Goal: Check status: Check status

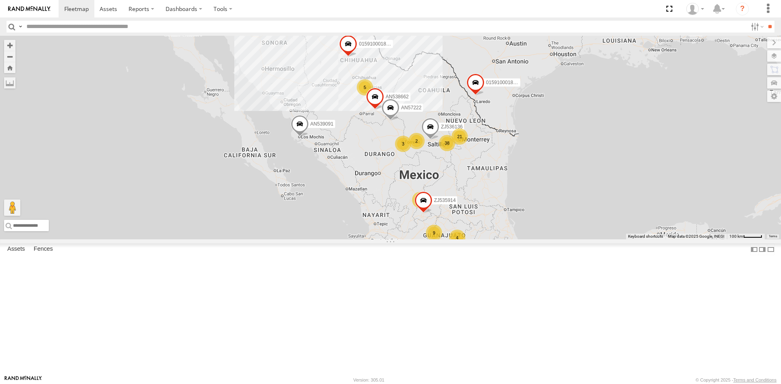
drag, startPoint x: 374, startPoint y: 114, endPoint x: 375, endPoint y: 172, distance: 57.3
click at [375, 48] on label "015910001845018" at bounding box center [372, 44] width 41 height 8
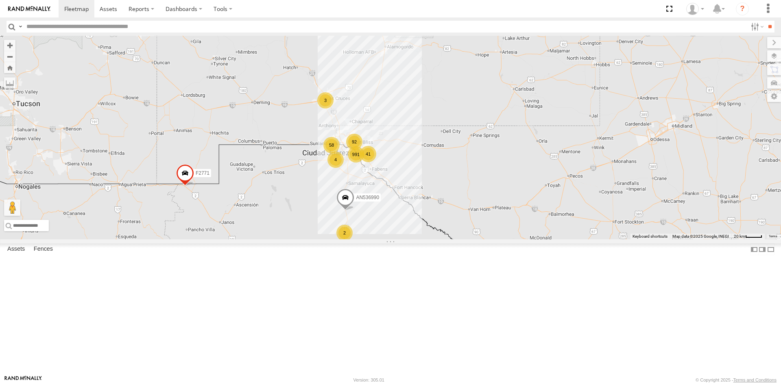
drag, startPoint x: 335, startPoint y: 231, endPoint x: 331, endPoint y: 185, distance: 45.7
click at [331, 185] on div "015910001845018 AN57222 015910001811580 ZJ535914 ZJ536136 F2771 AN539091 AN5386…" at bounding box center [390, 138] width 781 height 204
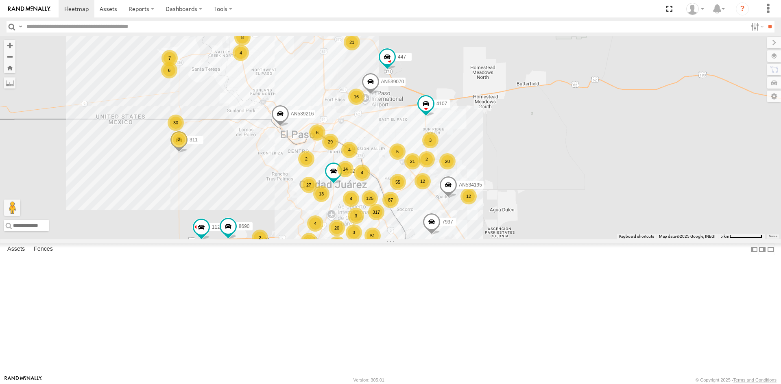
drag, startPoint x: 360, startPoint y: 232, endPoint x: 377, endPoint y: 200, distance: 35.7
click at [370, 181] on div "4" at bounding box center [362, 173] width 16 height 16
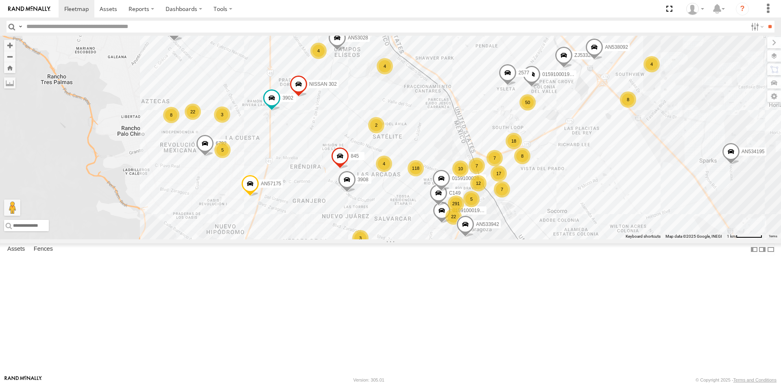
drag, startPoint x: 386, startPoint y: 233, endPoint x: 428, endPoint y: 180, distance: 68.3
click at [427, 182] on div "015910001845018 AN57222 015910001811580 ZJ535914 ZJ536136 F2771 AN539091 AN5386…" at bounding box center [390, 138] width 781 height 204
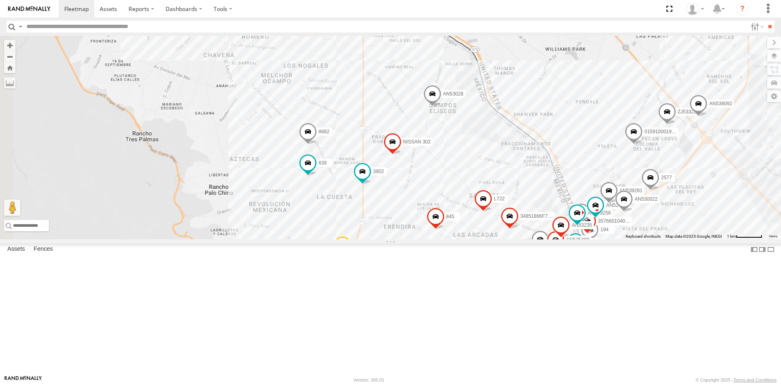
drag, startPoint x: 472, startPoint y: 241, endPoint x: 512, endPoint y: 307, distance: 77.5
click at [492, 211] on span at bounding box center [483, 200] width 18 height 22
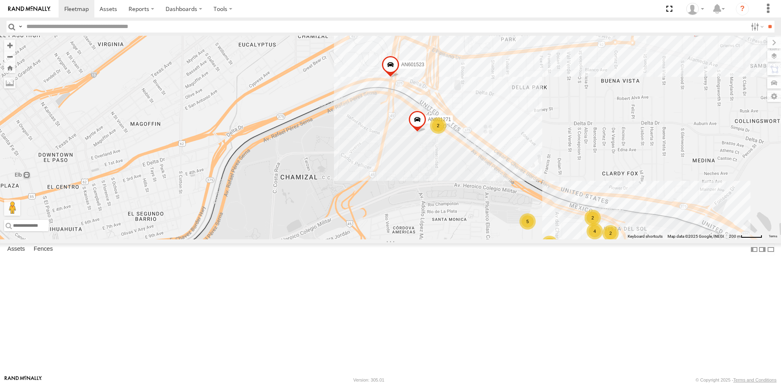
drag, startPoint x: 416, startPoint y: 250, endPoint x: 409, endPoint y: 229, distance: 22.4
click at [409, 230] on div "015910001987117 845 015910001935157 6424 639 AN53028 AN533942 ZJ533229 AN538092…" at bounding box center [390, 138] width 781 height 204
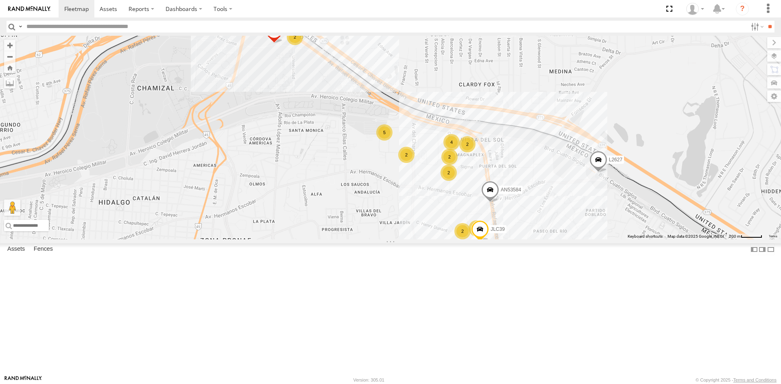
drag, startPoint x: 424, startPoint y: 185, endPoint x: 280, endPoint y: 116, distance: 159.6
click at [280, 116] on div "AN601271 AN601523 AN538889 L2627 AN53584 JLC39 4 5 2 5 2 2 2 2 2" at bounding box center [390, 138] width 781 height 204
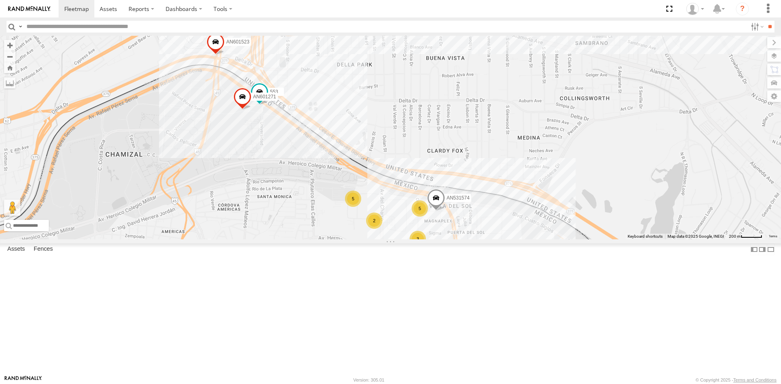
drag, startPoint x: 268, startPoint y: 234, endPoint x: 279, endPoint y: 153, distance: 81.3
click at [278, 158] on div "AN601271 AN531574 AN601523 AN538889 553 5 3 5 2" at bounding box center [390, 138] width 781 height 204
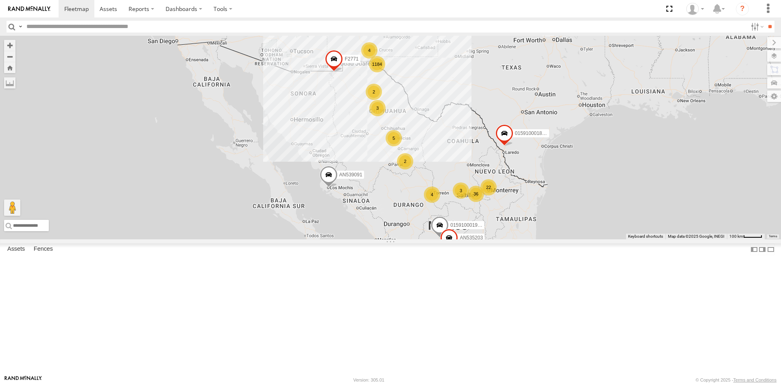
drag, startPoint x: 358, startPoint y: 96, endPoint x: 387, endPoint y: 139, distance: 51.5
click at [388, 150] on div "1184 22 4 9 5 36 5 4 4 2 3 AN535203 3 015910001990939 2 015910001811580 ZJ53591…" at bounding box center [390, 138] width 781 height 204
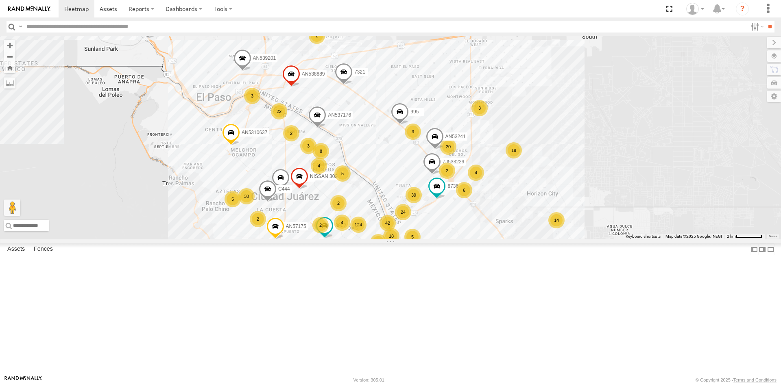
drag, startPoint x: 378, startPoint y: 230, endPoint x: 399, endPoint y: 109, distance: 122.9
click at [395, 128] on div "AN535203 015910001990939 015910001811580 ZJ535914 F2771 AN530671 AN539091 AN532…" at bounding box center [390, 138] width 781 height 204
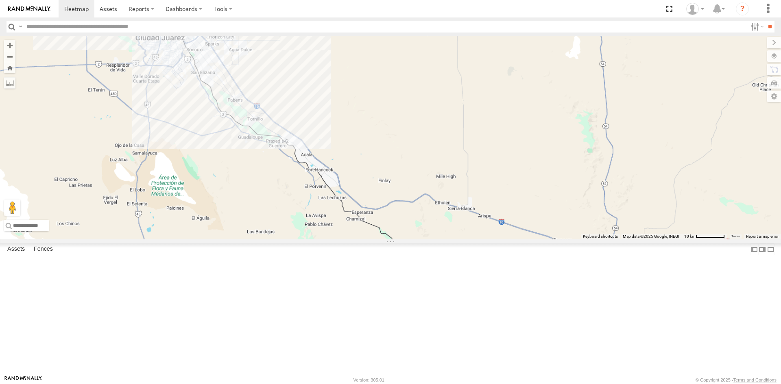
drag, startPoint x: 274, startPoint y: 94, endPoint x: 272, endPoint y: 167, distance: 72.8
click at [307, 139] on div "015910001845018 AN538378 AN57222 015910001811580 ZJ535914 ZJ536136 F2771 AN5390…" at bounding box center [390, 138] width 781 height 204
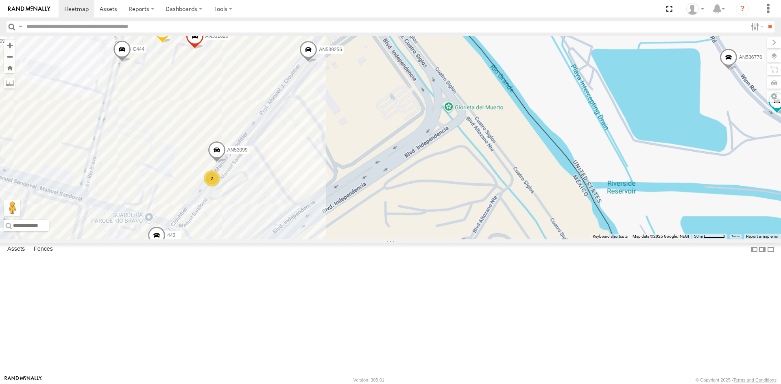
drag, startPoint x: 408, startPoint y: 158, endPoint x: 426, endPoint y: 245, distance: 88.7
click at [426, 239] on div "015910001845018 AN538378 AN57222 015910001811580 ZJ535914 ZJ536136 F2771 AN5390…" at bounding box center [390, 138] width 781 height 204
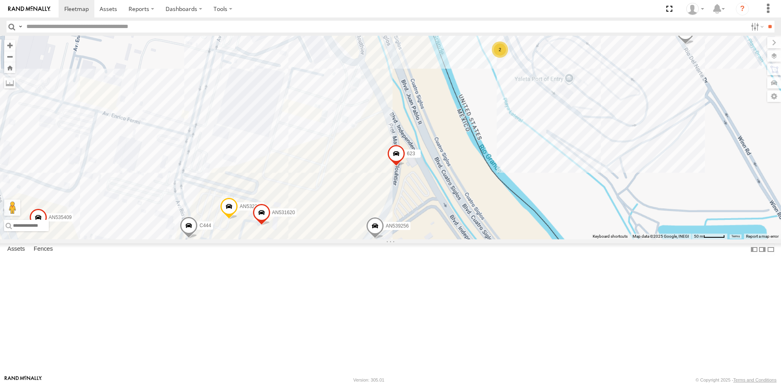
drag, startPoint x: 422, startPoint y: 206, endPoint x: 427, endPoint y: 188, distance: 18.1
click at [427, 188] on div "015910001845018 AN538378 AN57222 015910001811580 ZJ535914 ZJ536136 F2771 AN5390…" at bounding box center [390, 138] width 781 height 204
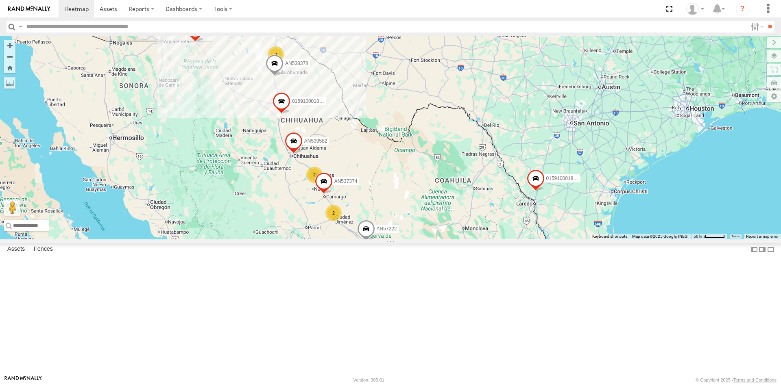
drag, startPoint x: 205, startPoint y: 203, endPoint x: 217, endPoint y: 230, distance: 29.8
click at [216, 235] on div "015910001845018 AN538378 AN57222 015910001811580 ZJ535914 ZJ536136 F2771 AN5390…" at bounding box center [390, 138] width 781 height 204
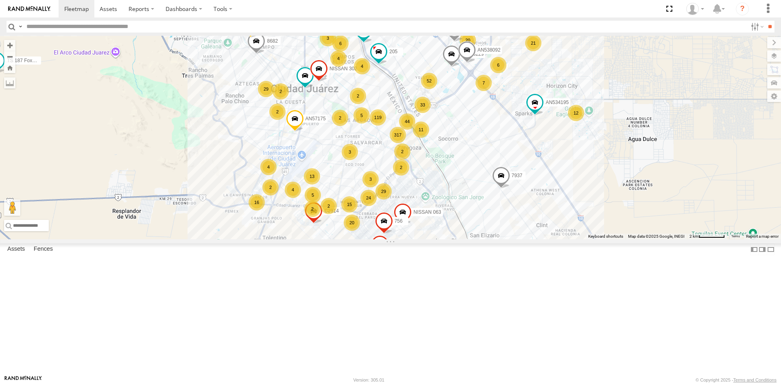
drag, startPoint x: 470, startPoint y: 167, endPoint x: 400, endPoint y: 191, distance: 74.8
click at [400, 191] on div "015910001845018 AN538378 AN57222 015910001811580 ZJ535914 ZJ536136 F2771 AN5390…" at bounding box center [390, 138] width 781 height 204
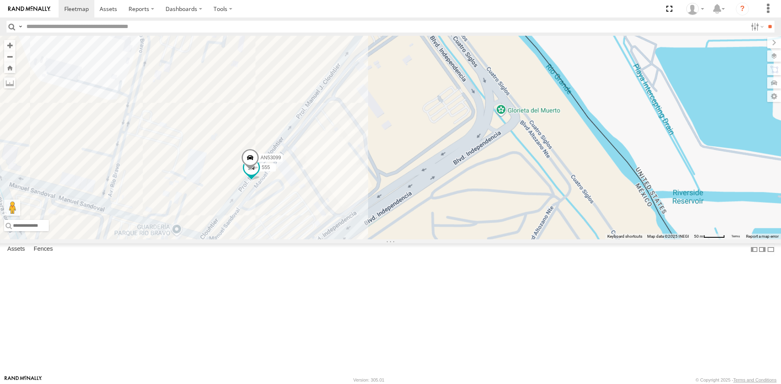
drag, startPoint x: 337, startPoint y: 212, endPoint x: 320, endPoint y: 233, distance: 27.1
click at [323, 232] on div "555 AN53099" at bounding box center [390, 138] width 781 height 204
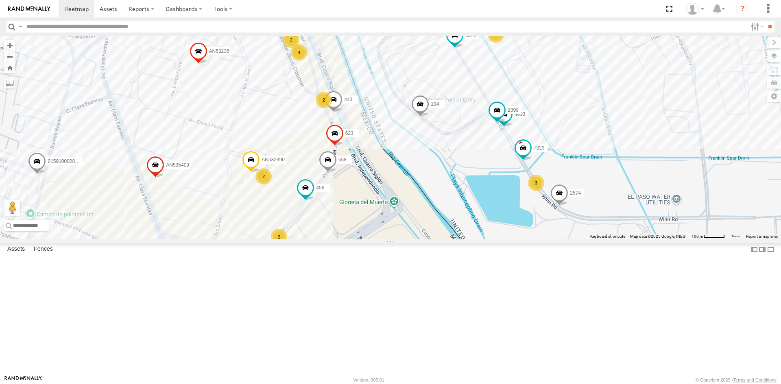
drag, startPoint x: 337, startPoint y: 215, endPoint x: 351, endPoint y: 255, distance: 41.9
click at [351, 239] on div "35 22 40 31 9 97 40 14 7 357660104096649 443 AN532390 4 4 7323 2 3 C149 2 4093 …" at bounding box center [390, 138] width 781 height 204
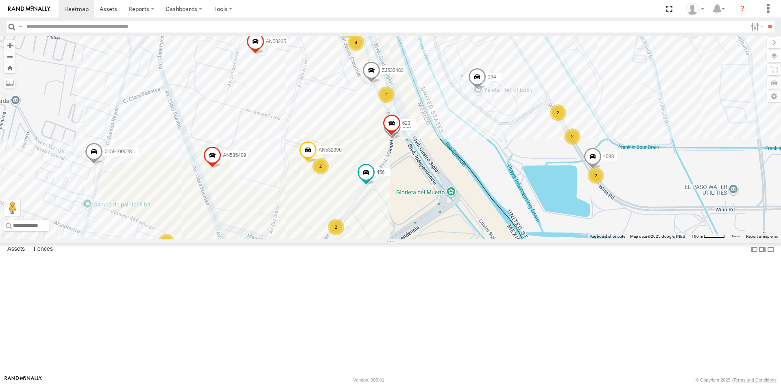
drag, startPoint x: 341, startPoint y: 318, endPoint x: 410, endPoint y: 307, distance: 69.1
click at [409, 239] on div "357660104096649 AN532390 4088 558 ZJ533483 AN601544 AN535409 623 456 AN539256 1…" at bounding box center [390, 138] width 781 height 204
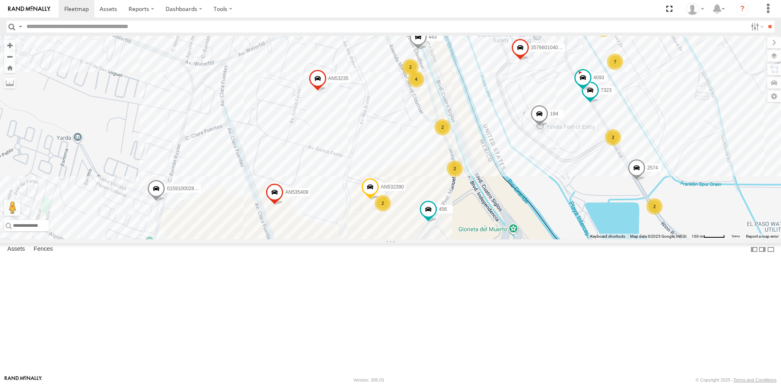
drag, startPoint x: 402, startPoint y: 195, endPoint x: 461, endPoint y: 235, distance: 71.1
click at [461, 235] on div "357660104096649 443 AN532390 7323 4093 AN601544 AN535409 2574 456 AN539256 194 …" at bounding box center [390, 138] width 781 height 204
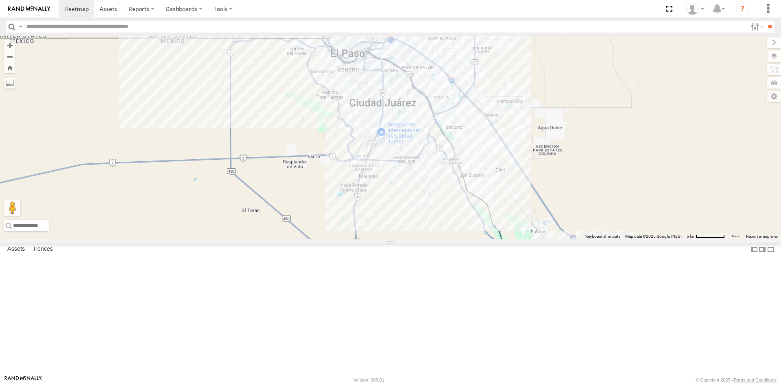
drag, startPoint x: 357, startPoint y: 111, endPoint x: 346, endPoint y: 150, distance: 40.0
click at [346, 150] on div "015910001845018 015910001811580 ZJ535914 F2771 AN530671 AN539091" at bounding box center [390, 138] width 781 height 204
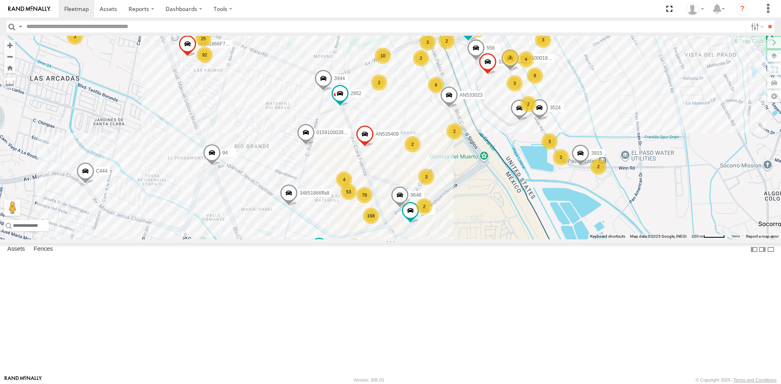
drag, startPoint x: 407, startPoint y: 194, endPoint x: 382, endPoint y: 143, distance: 57.3
click at [382, 91] on div "2" at bounding box center [379, 82] width 16 height 16
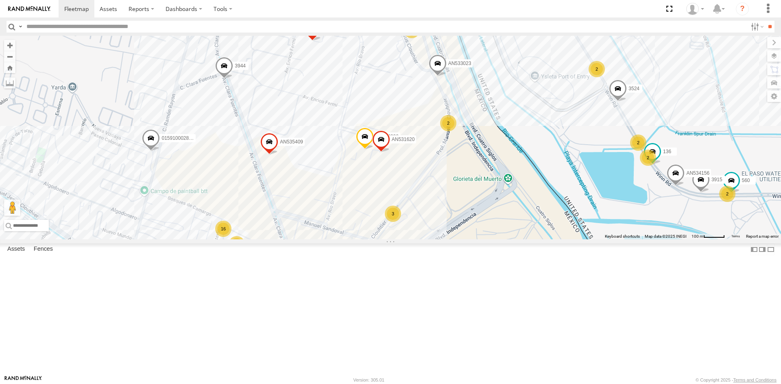
drag, startPoint x: 418, startPoint y: 203, endPoint x: 422, endPoint y: 226, distance: 23.9
click at [422, 226] on div "845 457 015910001935157 141 ZJ533229 8427 GPS 690 NISSAN 063 2586 AN601534 7937…" at bounding box center [390, 138] width 781 height 204
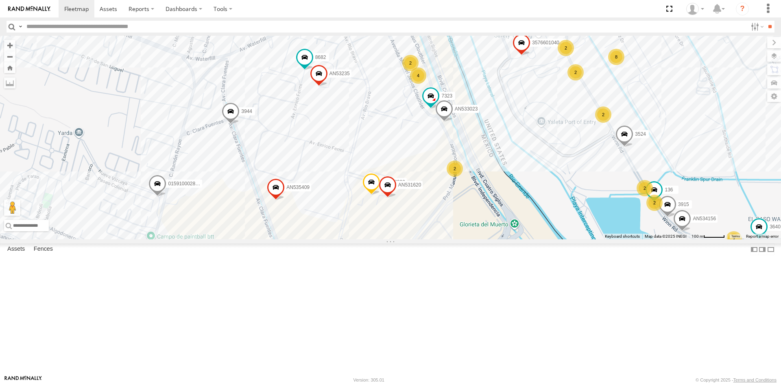
drag, startPoint x: 445, startPoint y: 226, endPoint x: 451, endPoint y: 276, distance: 50.8
click at [451, 239] on div "845 457 015910001935157 141 ZJ533229 8427 GPS 690 NISSAN 063 2586 AN601534 7937…" at bounding box center [390, 138] width 781 height 204
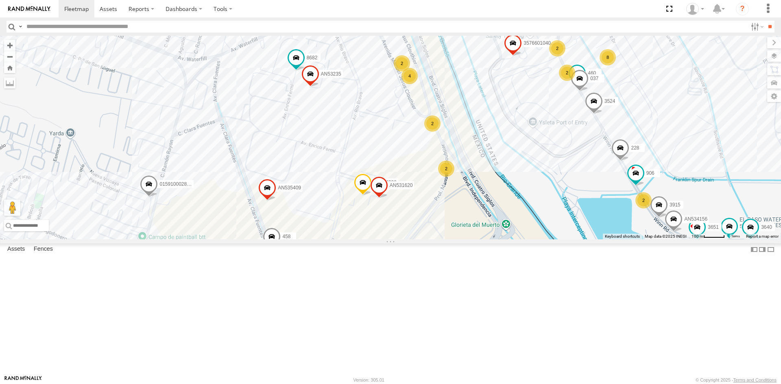
drag, startPoint x: 469, startPoint y: 165, endPoint x: 445, endPoint y: 162, distance: 24.3
click at [445, 162] on div "228 357660104096649 560 906 AN532390 463 3651 8682 4093 6681 3915 558 3524 AN53…" at bounding box center [390, 138] width 781 height 204
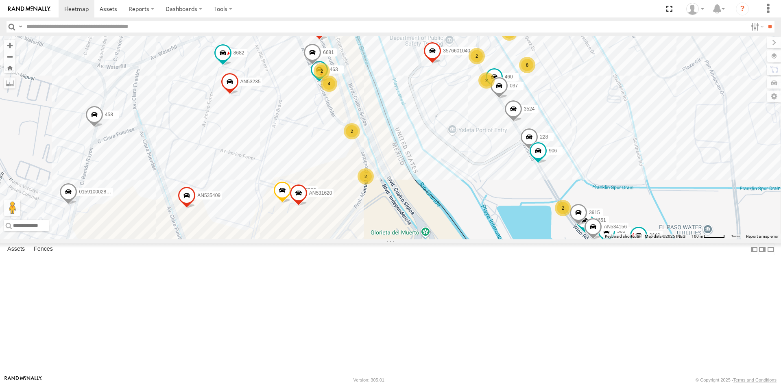
drag, startPoint x: 472, startPoint y: 178, endPoint x: 404, endPoint y: 190, distance: 68.4
click at [404, 190] on div "228 357660104096649 560 906 AN532390 463 3651 8682 4093 6681 3915 558 3524 AN53…" at bounding box center [390, 138] width 781 height 204
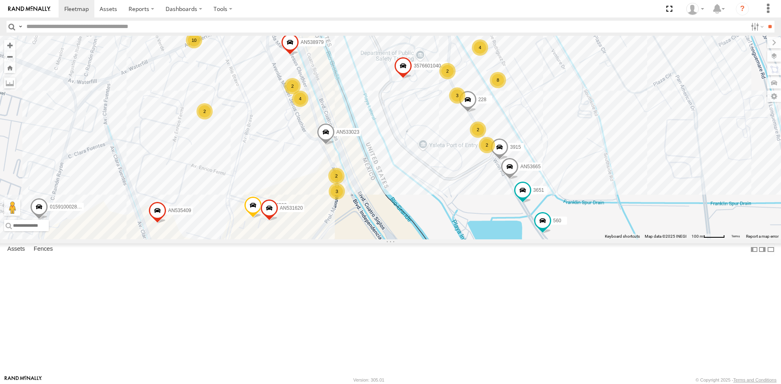
drag, startPoint x: 404, startPoint y: 234, endPoint x: 372, endPoint y: 249, distance: 35.5
click at [372, 239] on div "228 357660104096649 560 AN532390 690 7323 3651 AN533023 8736 3915 AN535409 AN53…" at bounding box center [390, 138] width 781 height 204
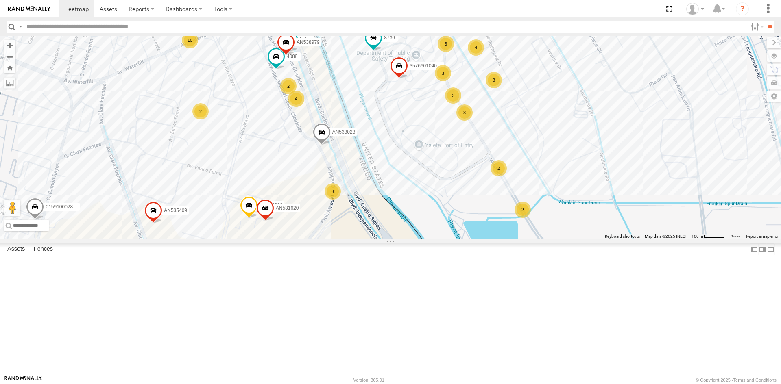
drag, startPoint x: 366, startPoint y: 247, endPoint x: 357, endPoint y: 247, distance: 9.4
click at [357, 239] on div "357660104096649 AN532390 4088 AN533023 8736 AN535409 555 AN53099 01591000286634…" at bounding box center [390, 138] width 781 height 204
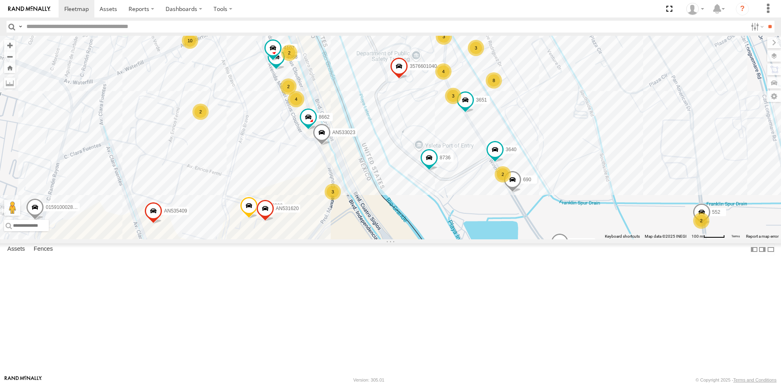
drag, startPoint x: 342, startPoint y: 298, endPoint x: 370, endPoint y: 234, distance: 70.3
click at [372, 237] on div "228 357660104096649 8662 AN532390 690 3651 4088 AN533023 8736 AN538267 4107 AN5…" at bounding box center [390, 138] width 781 height 204
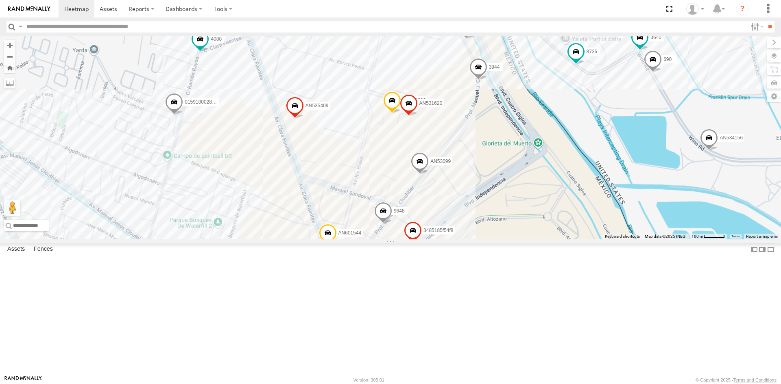
drag, startPoint x: 526, startPoint y: 176, endPoint x: 484, endPoint y: 211, distance: 54.3
click at [484, 211] on div "228 357660104096649 8662 AN532390 690 3651 4088 AN533023 8736 AN538267 4107 AN5…" at bounding box center [390, 138] width 781 height 204
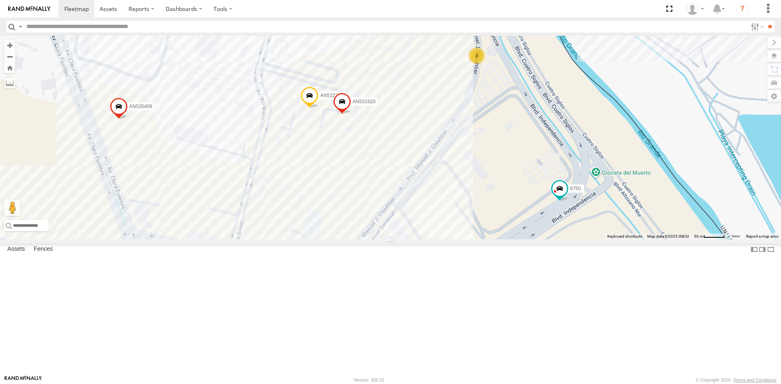
drag, startPoint x: 425, startPoint y: 219, endPoint x: 415, endPoint y: 267, distance: 48.6
click at [415, 239] on div "3944 357660104096649 9648 457 AN532390 AN601544 AN535409 552 AN53099 2899 01591…" at bounding box center [390, 138] width 781 height 204
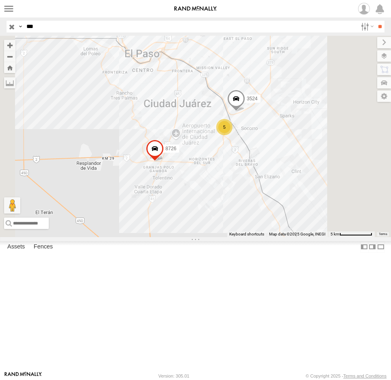
click at [0, 24] on html at bounding box center [195, 190] width 391 height 380
click at [375, 21] on input "**" at bounding box center [379, 27] width 9 height 12
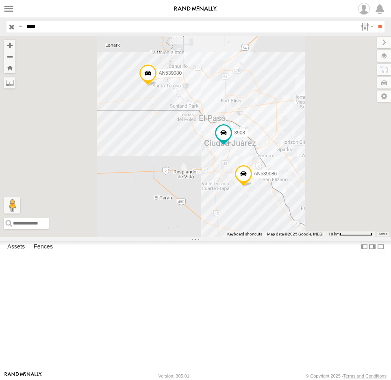
click at [0, 0] on div "3908" at bounding box center [0, 0] width 0 height 0
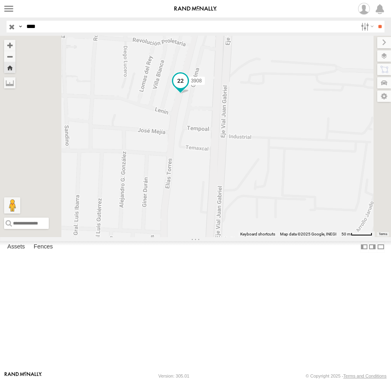
click at [188, 88] on span at bounding box center [180, 81] width 15 height 15
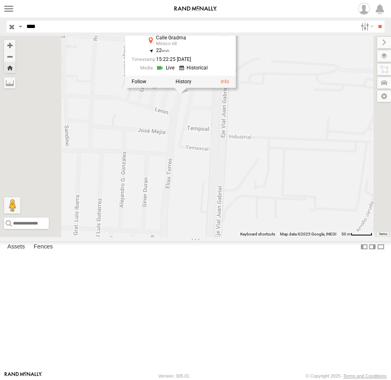
click at [177, 72] on link at bounding box center [166, 68] width 21 height 8
click at [352, 183] on div "3908 3908 Cruce Calle Gradma México 68 31.6825 , -106.44614 22 15:22:25 08/12/2…" at bounding box center [195, 137] width 391 height 202
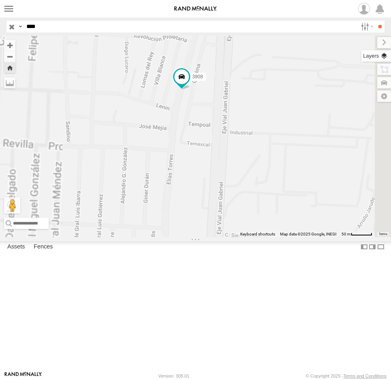
click at [386, 58] on label at bounding box center [376, 55] width 30 height 11
click at [0, 0] on span "Basemaps" at bounding box center [0, 0] width 0 height 0
click at [0, 0] on span "Satellite" at bounding box center [0, 0] width 0 height 0
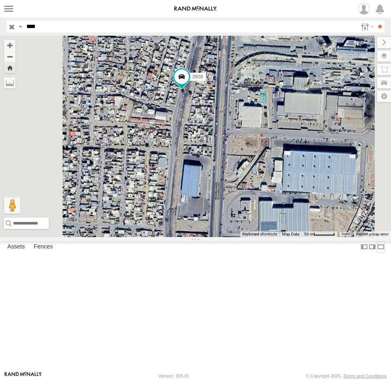
click at [377, 253] on label at bounding box center [381, 247] width 8 height 12
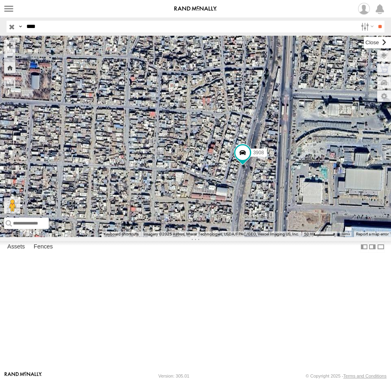
click at [364, 46] on label at bounding box center [377, 42] width 27 height 11
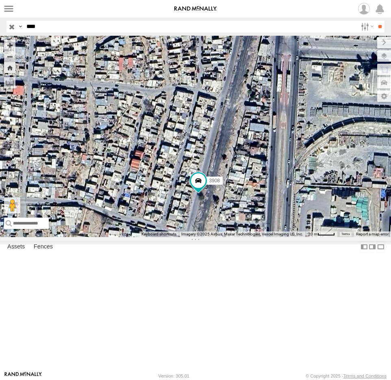
drag, startPoint x: 270, startPoint y: 214, endPoint x: 270, endPoint y: 202, distance: 12.6
click at [270, 202] on div "3908" at bounding box center [195, 137] width 391 height 202
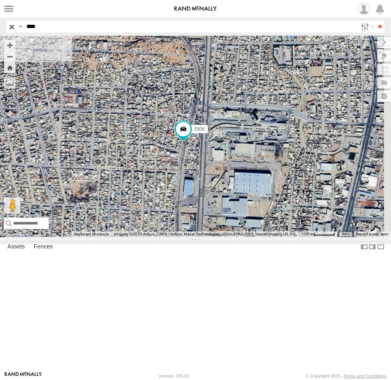
drag, startPoint x: 157, startPoint y: 223, endPoint x: 130, endPoint y: 194, distance: 39.4
click at [130, 195] on div "3908" at bounding box center [195, 137] width 391 height 202
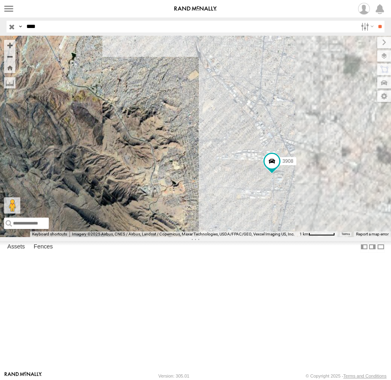
drag, startPoint x: 247, startPoint y: 195, endPoint x: 146, endPoint y: 151, distance: 110.2
click at [139, 162] on div "3908 AN539080 AN539086" at bounding box center [195, 137] width 391 height 202
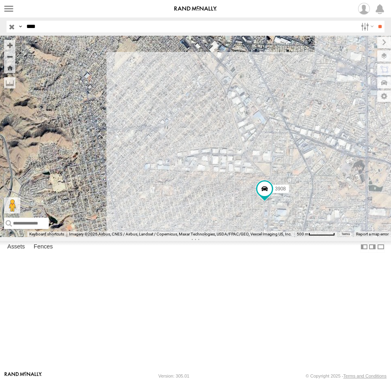
drag, startPoint x: 266, startPoint y: 196, endPoint x: 204, endPoint y: 172, distance: 65.9
click at [206, 164] on div "3908 AN539080 AN539086" at bounding box center [195, 137] width 391 height 202
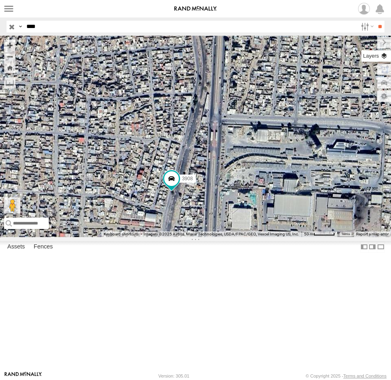
click at [386, 56] on label at bounding box center [376, 55] width 30 height 11
click at [0, 0] on span "Roadmap" at bounding box center [0, 0] width 0 height 0
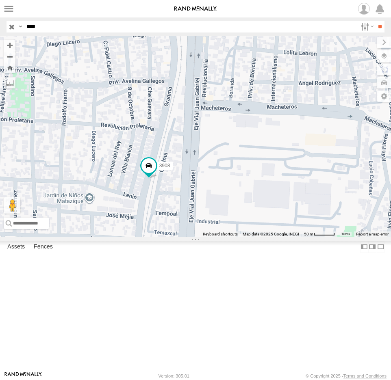
drag, startPoint x: 208, startPoint y: 256, endPoint x: 176, endPoint y: 238, distance: 36.6
click at [176, 237] on div "3908 AN539080 AN539086" at bounding box center [195, 137] width 391 height 202
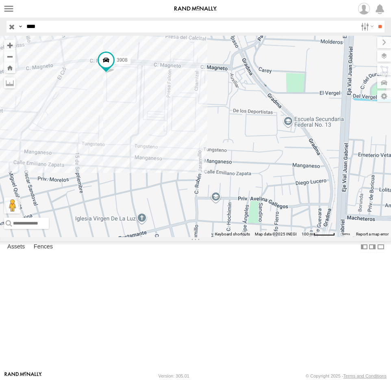
drag, startPoint x: 108, startPoint y: 119, endPoint x: 108, endPoint y: 167, distance: 48.8
click at [108, 167] on div "3908 AN539080 AN539086" at bounding box center [195, 137] width 391 height 202
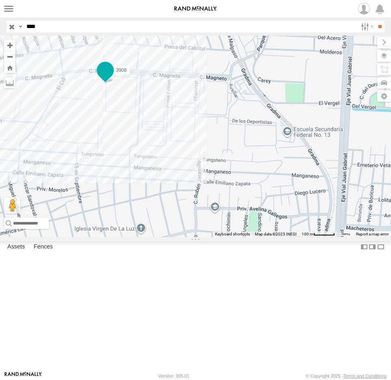
click at [106, 78] on span at bounding box center [105, 70] width 15 height 15
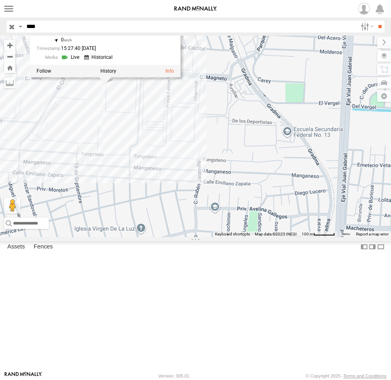
click at [108, 61] on link at bounding box center [99, 57] width 31 height 8
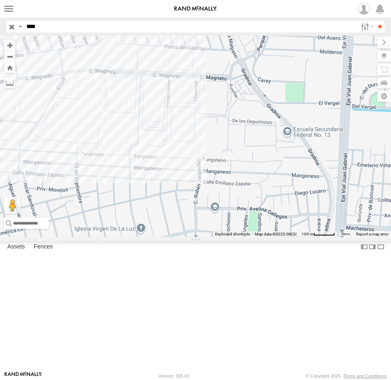
drag, startPoint x: 41, startPoint y: 26, endPoint x: 22, endPoint y: 26, distance: 18.3
click at [22, 26] on div "Search Query Asset ID Asset Label Registration Manufacturer Model VIN Job ID Dr…" at bounding box center [191, 27] width 369 height 12
click at [375, 21] on input "**" at bounding box center [379, 27] width 9 height 12
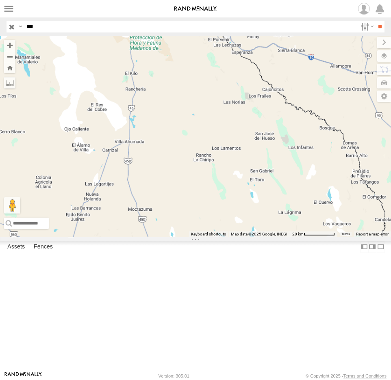
drag, startPoint x: 177, startPoint y: 154, endPoint x: 171, endPoint y: 222, distance: 68.2
click at [175, 224] on div "AN531366" at bounding box center [195, 137] width 391 height 202
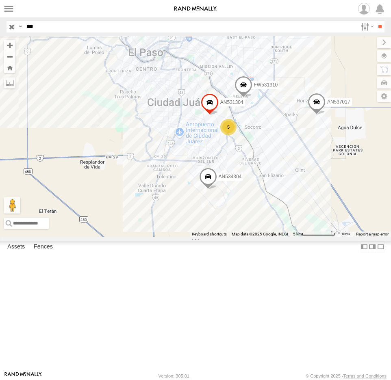
drag, startPoint x: 171, startPoint y: 142, endPoint x: 158, endPoint y: 168, distance: 29.1
click at [129, 146] on div "AN531366 AN531304 5 AN534304 AN537017 FW531310" at bounding box center [195, 137] width 391 height 202
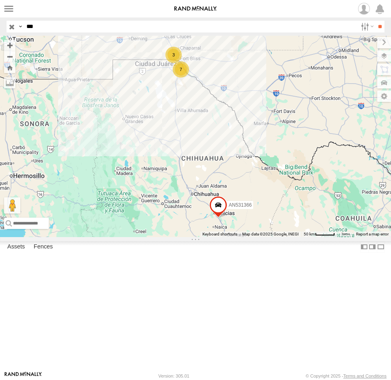
drag, startPoint x: 51, startPoint y: 24, endPoint x: 6, endPoint y: 27, distance: 45.6
click at [6, 27] on header "Search Query Asset ID Asset Label Registration Manufacturer Model VIN Job ID IP" at bounding box center [195, 26] width 391 height 18
type input "***"
click at [375, 21] on input "**" at bounding box center [379, 27] width 9 height 12
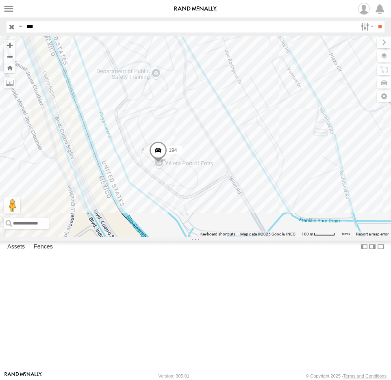
drag, startPoint x: 192, startPoint y: 232, endPoint x: 187, endPoint y: 269, distance: 37.7
click at [187, 237] on div "SL7028 3640 194" at bounding box center [195, 137] width 391 height 202
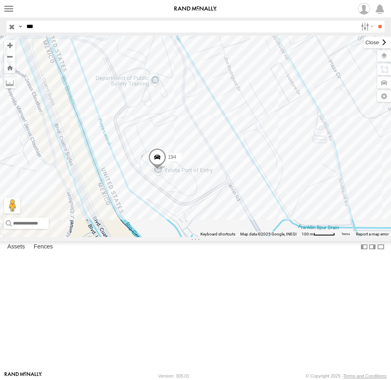
click at [364, 42] on label at bounding box center [377, 42] width 27 height 11
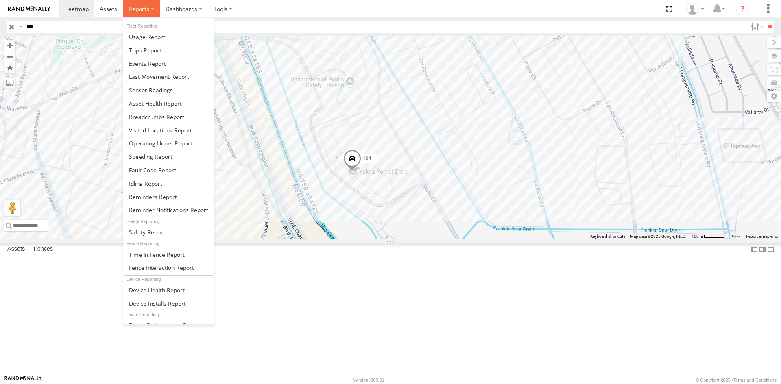
click at [149, 9] on label at bounding box center [141, 8] width 37 height 17
click at [156, 63] on span at bounding box center [147, 64] width 37 height 8
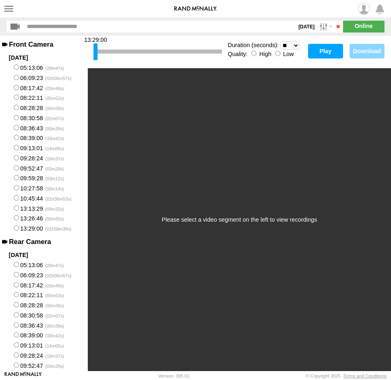
click at [293, 46] on select "* ** ** ** ** ** ** *** *** *** ***" at bounding box center [289, 45] width 19 height 8
select select "**"
click at [280, 41] on select "* ** ** ** ** ** ** *** *** *** ***" at bounding box center [289, 45] width 19 height 8
click at [326, 53] on button "Play" at bounding box center [325, 51] width 35 height 15
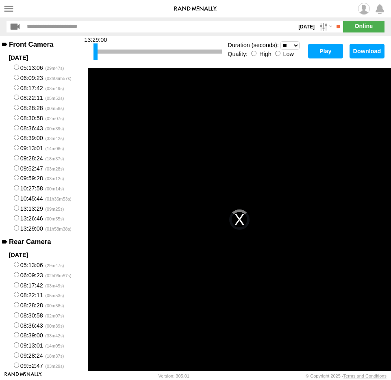
click at [330, 46] on button "Play" at bounding box center [325, 51] width 35 height 15
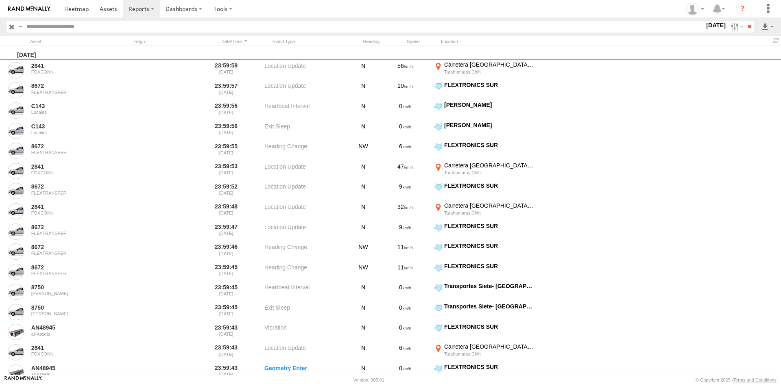
click at [455, 41] on div at bounding box center [496, 42] width 110 height 6
click at [11, 28] on input "button" at bounding box center [12, 27] width 11 height 12
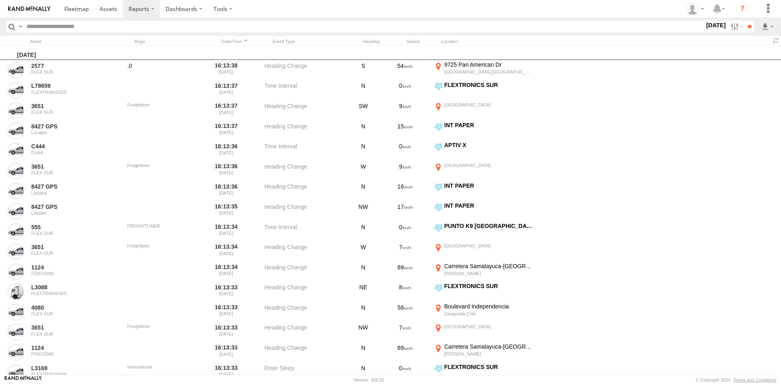
click at [20, 26] on label at bounding box center [20, 27] width 7 height 12
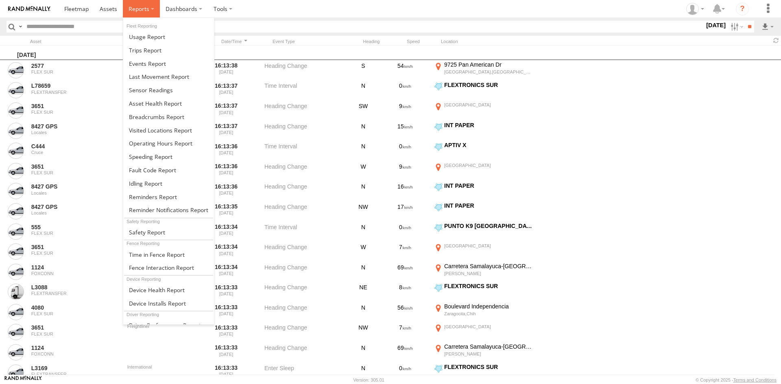
click at [153, 9] on label at bounding box center [141, 8] width 37 height 17
click at [171, 133] on span at bounding box center [160, 130] width 63 height 8
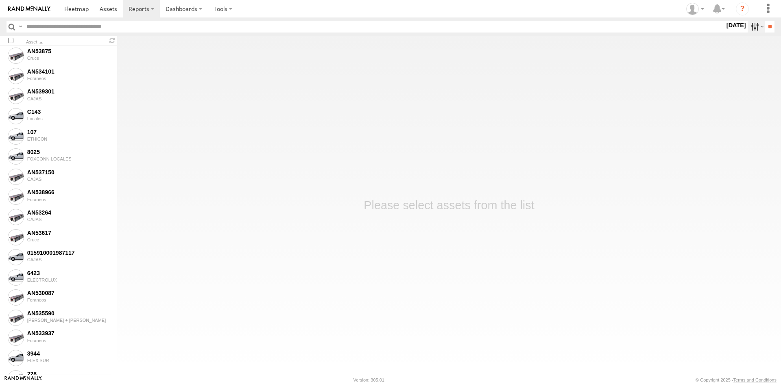
click at [751, 26] on label at bounding box center [755, 27] width 17 height 12
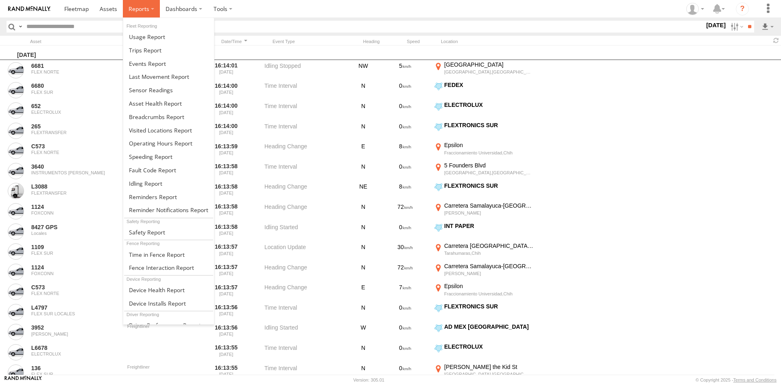
click at [147, 10] on span at bounding box center [138, 9] width 21 height 8
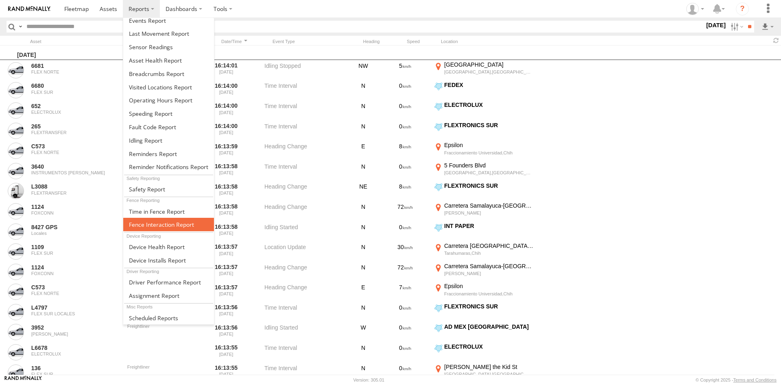
click at [182, 225] on span at bounding box center [161, 225] width 65 height 8
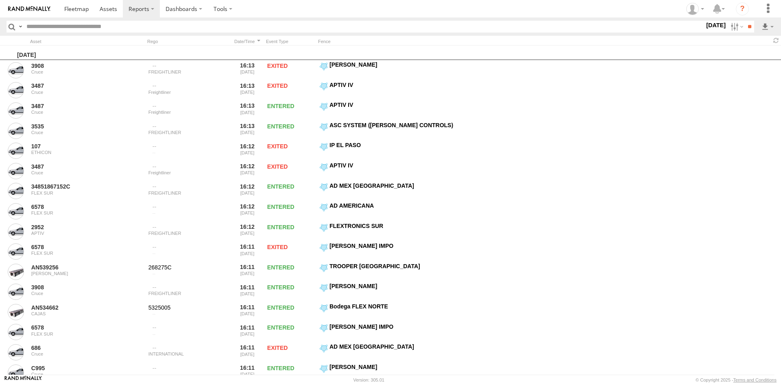
click at [323, 41] on div "Fence" at bounding box center [389, 42] width 142 height 6
click at [765, 27] on label at bounding box center [767, 27] width 14 height 12
click at [746, 56] on link at bounding box center [743, 56] width 55 height 12
click at [772, 26] on label at bounding box center [767, 27] width 14 height 12
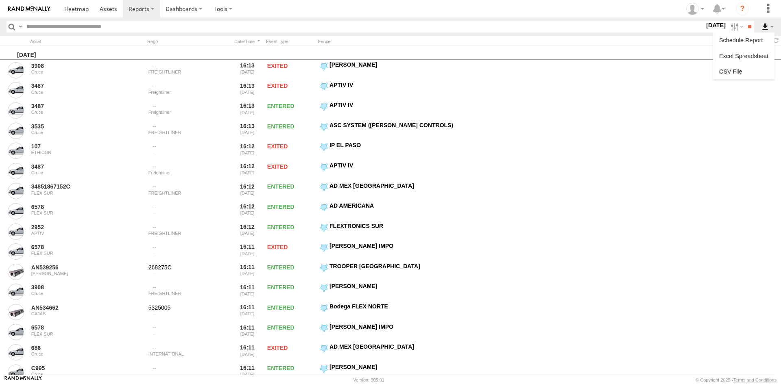
click at [772, 26] on label at bounding box center [767, 27] width 14 height 12
click at [738, 57] on link at bounding box center [743, 56] width 55 height 12
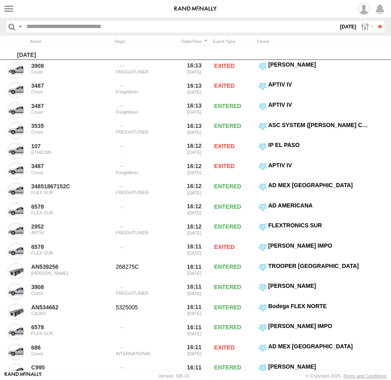
click at [0, 0] on span at bounding box center [0, 0] width 0 height 0
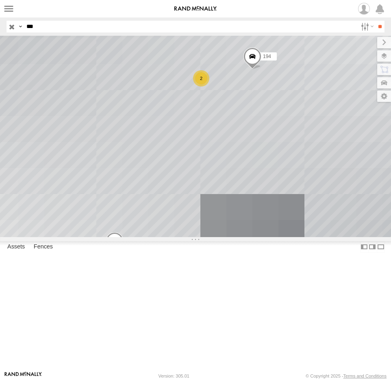
drag, startPoint x: 46, startPoint y: 28, endPoint x: 5, endPoint y: 27, distance: 40.2
click at [5, 27] on header "Search Query Asset ID Asset Label Registration Manufacturer Model VIN Job ID IP" at bounding box center [195, 26] width 391 height 18
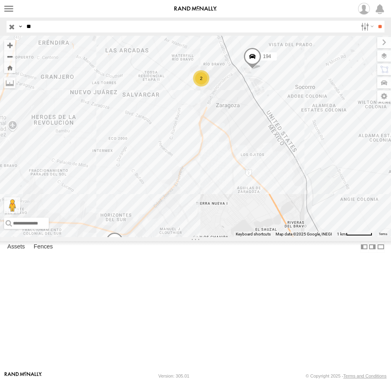
type input "*"
click at [375, 21] on input "**" at bounding box center [379, 27] width 9 height 12
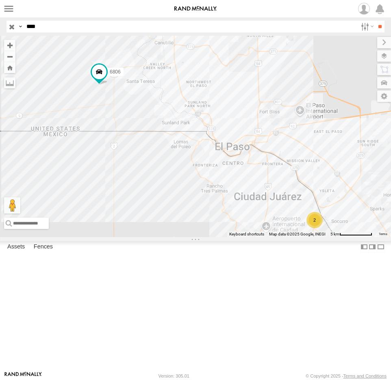
drag, startPoint x: 15, startPoint y: 23, endPoint x: -7, endPoint y: 23, distance: 21.5
click at [0, 23] on html at bounding box center [195, 190] width 391 height 380
type input "*"
click at [0, 0] on span at bounding box center [0, 0] width 0 height 0
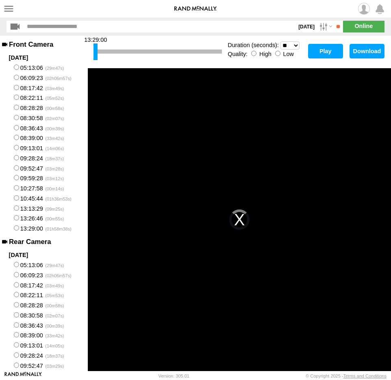
click at [330, 48] on button "Play" at bounding box center [325, 51] width 35 height 15
click at [296, 46] on select "* ** ** ** ** ** ** *** *** *** ***" at bounding box center [289, 45] width 19 height 8
select select "**"
click at [280, 41] on select "* ** ** ** ** ** ** *** *** *** ***" at bounding box center [289, 45] width 19 height 8
click at [325, 50] on button "Play" at bounding box center [325, 51] width 35 height 15
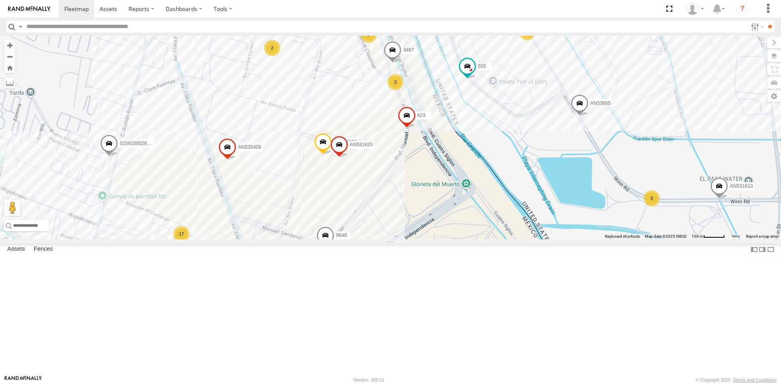
drag, startPoint x: 473, startPoint y: 229, endPoint x: 402, endPoint y: 250, distance: 73.3
click at [402, 239] on div "3944 357660104096649 9648 AN532390 AN601544 AN535409 AN53099 015910002866344 AN…" at bounding box center [390, 138] width 781 height 204
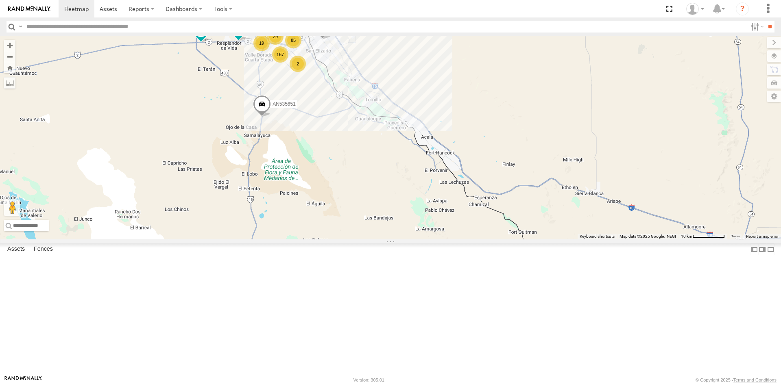
drag, startPoint x: 341, startPoint y: 106, endPoint x: 348, endPoint y: 156, distance: 50.9
click at [348, 156] on div "AN535203 015910001990939 015910001811580 ZJ535914 F2771 AN530671 AN539091 AN532…" at bounding box center [390, 138] width 781 height 204
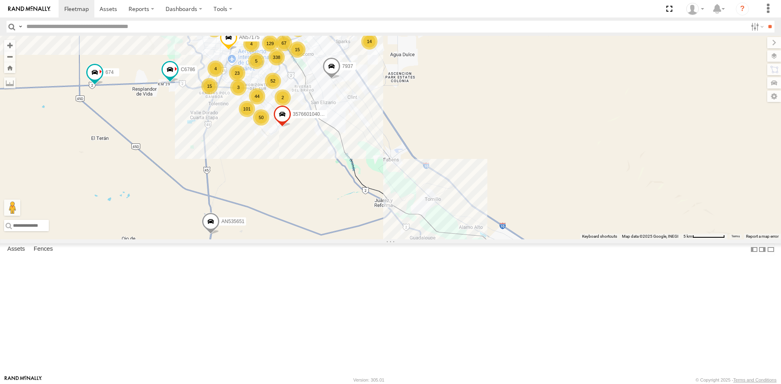
drag, startPoint x: 291, startPoint y: 146, endPoint x: 288, endPoint y: 204, distance: 58.2
click at [288, 204] on div "AN535203 015910001990939 015910001811580 ZJ535914 F2771 AN530671 AN539091 AN532…" at bounding box center [390, 138] width 781 height 204
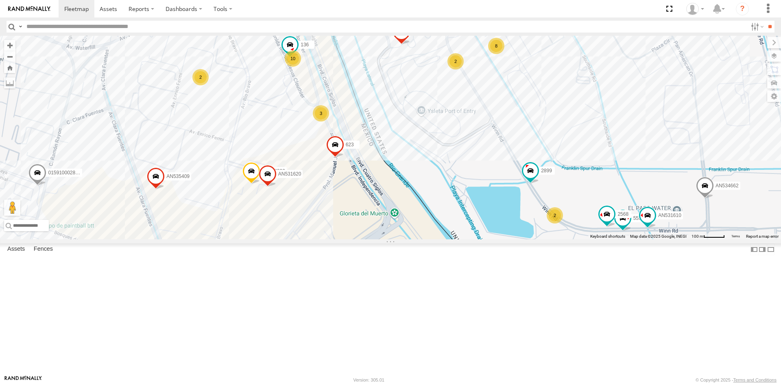
drag, startPoint x: 373, startPoint y: 168, endPoint x: 394, endPoint y: 204, distance: 41.3
click at [394, 204] on div "AN535203 015910001990939 015910001811580 ZJ535914 F2771 AN530671 AN539091 AN532…" at bounding box center [390, 138] width 781 height 204
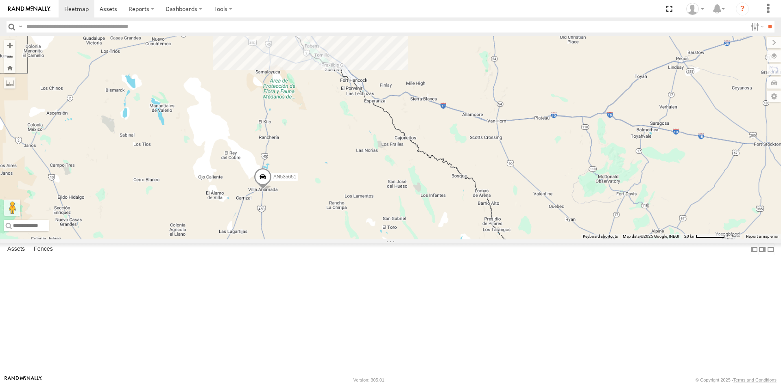
drag, startPoint x: 322, startPoint y: 100, endPoint x: 320, endPoint y: 136, distance: 35.8
click at [323, 133] on div "AN535203 015910001990939 AN539025 015910001811580 ZJ535914 F2771 AN530671 AN539…" at bounding box center [390, 138] width 781 height 204
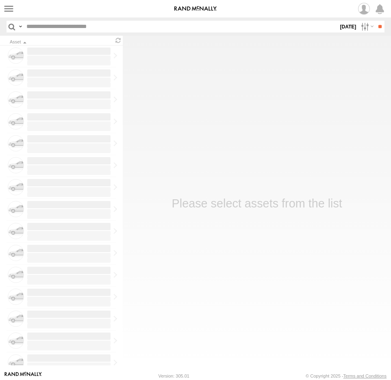
click at [61, 28] on input "text" at bounding box center [180, 27] width 315 height 12
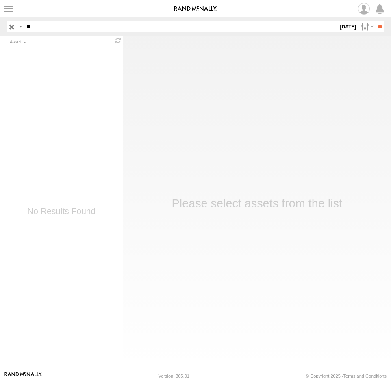
type input "*"
type input "****"
click at [375, 21] on input "**" at bounding box center [379, 27] width 9 height 12
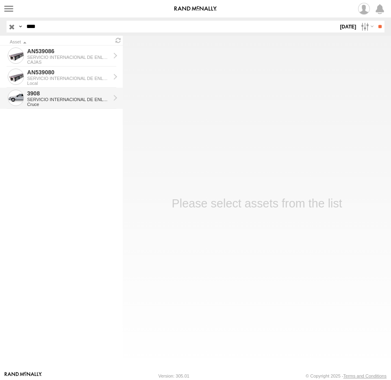
click at [91, 93] on div "3908" at bounding box center [68, 93] width 83 height 7
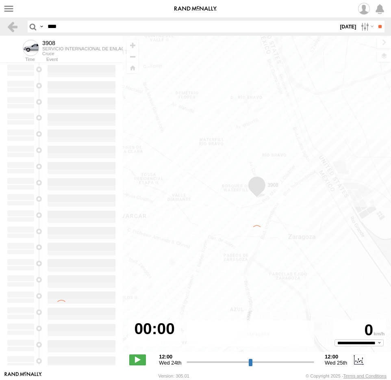
type input "**********"
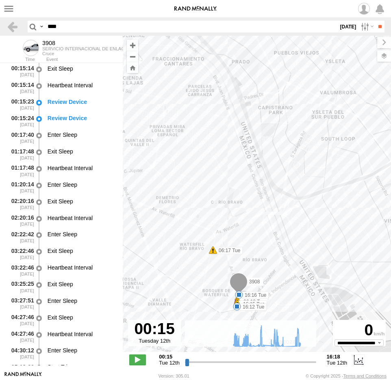
drag, startPoint x: 267, startPoint y: 251, endPoint x: 296, endPoint y: 244, distance: 29.3
click at [296, 244] on div "3908 06:10 Tue 06:52 Tue 07:15 Tue 07:15 Tue 07:16 Tue 09:53 Tue 09:53 Tue 10:0…" at bounding box center [257, 198] width 268 height 325
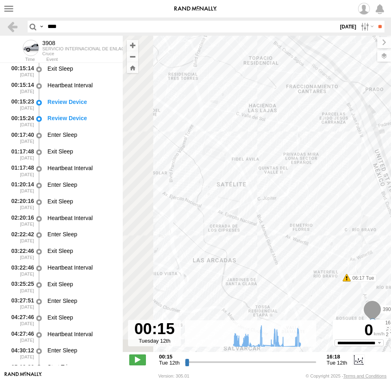
drag, startPoint x: 204, startPoint y: 184, endPoint x: 304, endPoint y: 225, distance: 107.6
click at [304, 225] on div "3908 06:10 Tue 06:52 Tue 07:15 Tue 07:15 Tue 07:16 Tue 09:53 Tue 09:53 Tue 10:0…" at bounding box center [257, 198] width 268 height 325
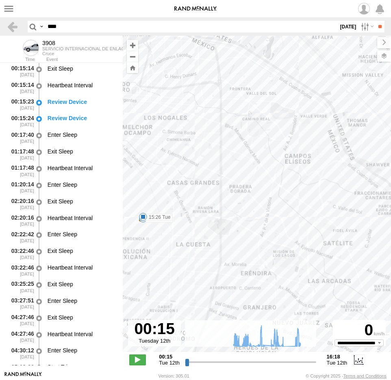
drag, startPoint x: 244, startPoint y: 154, endPoint x: 276, endPoint y: 211, distance: 65.8
click at [276, 211] on div "3908 06:10 Tue 06:52 Tue 07:15 Tue 07:15 Tue 07:16 Tue 09:53 Tue 09:53 Tue 10:0…" at bounding box center [257, 198] width 268 height 325
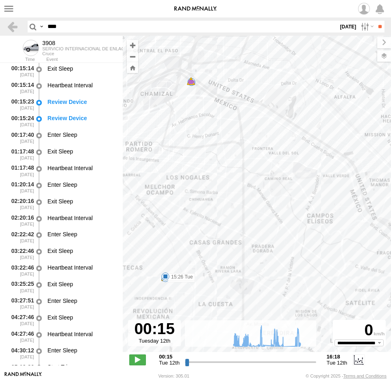
drag, startPoint x: 214, startPoint y: 120, endPoint x: 253, endPoint y: 164, distance: 59.0
click at [256, 166] on div "3908 06:10 Tue 06:52 Tue 07:15 Tue 07:15 Tue 07:16 Tue 09:53 Tue 09:53 Tue 10:0…" at bounding box center [257, 198] width 268 height 325
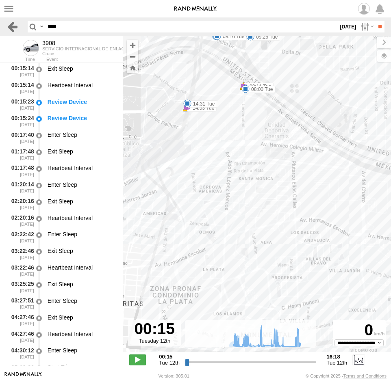
drag, startPoint x: 70, startPoint y: 27, endPoint x: 17, endPoint y: 28, distance: 53.7
click at [17, 28] on header "Search Query Asset ID Asset Label Registration Manufacturer Model VIN Job ID **…" at bounding box center [195, 26] width 391 height 18
type input "***"
click at [375, 21] on input "**" at bounding box center [379, 27] width 9 height 12
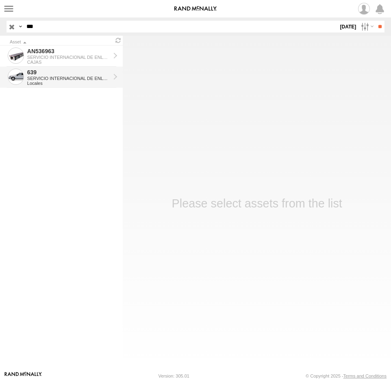
click at [63, 78] on div "SERVICIO INTERNACIONAL DE ENLACE TERRESTRE SA" at bounding box center [68, 78] width 83 height 5
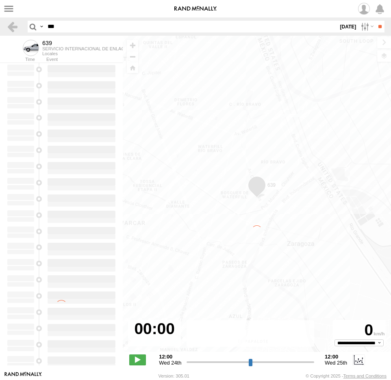
type input "**********"
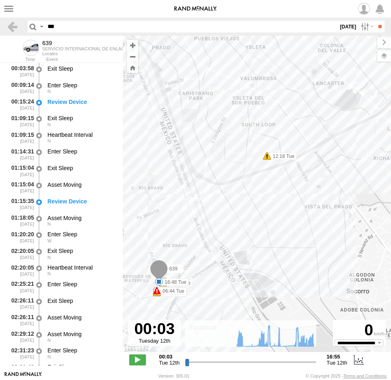
drag, startPoint x: 208, startPoint y: 240, endPoint x: 270, endPoint y: 241, distance: 61.8
click at [270, 241] on div "639 06:44 Tue 06:44 Tue 06:44 Tue 06:49 Tue 06:50 Tue 07:28 Tue 09:32 Tue 09:32…" at bounding box center [257, 198] width 268 height 325
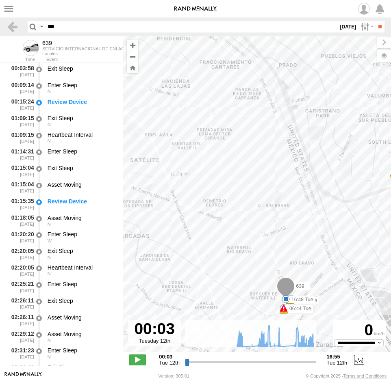
drag, startPoint x: 217, startPoint y: 181, endPoint x: 334, endPoint y: 275, distance: 149.4
click at [333, 275] on div "639 06:44 Tue 06:44 Tue 06:44 Tue 06:49 Tue 06:50 Tue 07:28 Tue 09:32 Tue 09:32…" at bounding box center [257, 198] width 268 height 325
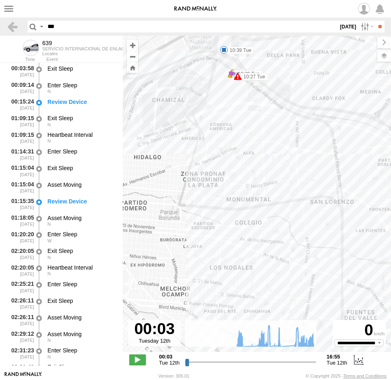
drag, startPoint x: 284, startPoint y: 221, endPoint x: 335, endPoint y: 264, distance: 66.6
click at [335, 264] on div "639 06:44 Tue 06:44 Tue 06:44 Tue 06:49 Tue 06:50 Tue 07:28 Tue 09:32 Tue 09:32…" at bounding box center [257, 198] width 268 height 325
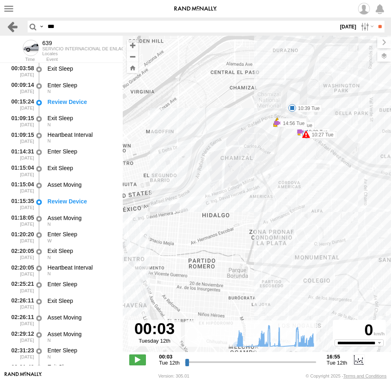
drag, startPoint x: 27, startPoint y: 30, endPoint x: 7, endPoint y: 28, distance: 20.8
click at [8, 29] on header "Search Query Asset ID Asset Label Registration Manufacturer Model VIN Job ID **…" at bounding box center [195, 26] width 391 height 18
type input "****"
click at [375, 21] on input "**" at bounding box center [379, 27] width 9 height 12
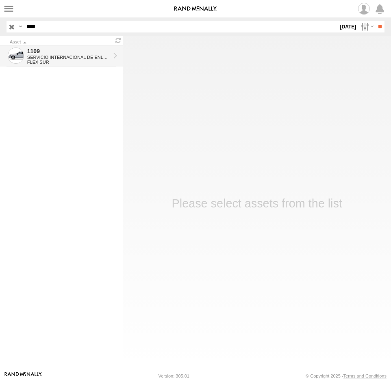
click at [59, 55] on div "SERVICIO INTERNACIONAL DE ENLACE TERRESTRE SA" at bounding box center [68, 57] width 83 height 5
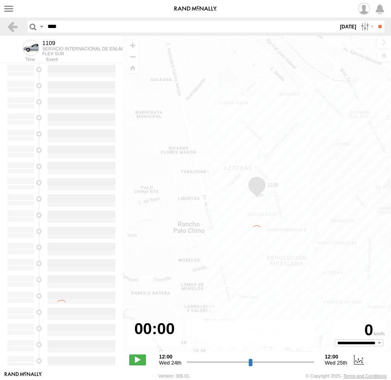
type input "**********"
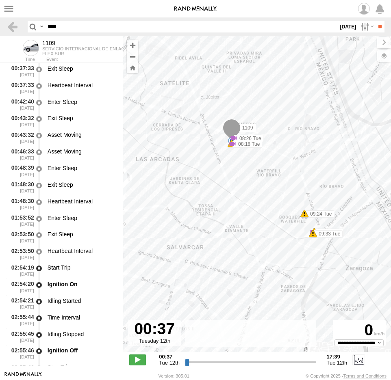
drag, startPoint x: 311, startPoint y: 179, endPoint x: 357, endPoint y: 232, distance: 69.8
click at [354, 233] on div "1109 09:54 Tue 10:02 Tue 10:02 Tue 10:18 Tue 10:18 Tue 12:35 Tue 14:33 Tue 15:2…" at bounding box center [257, 198] width 268 height 325
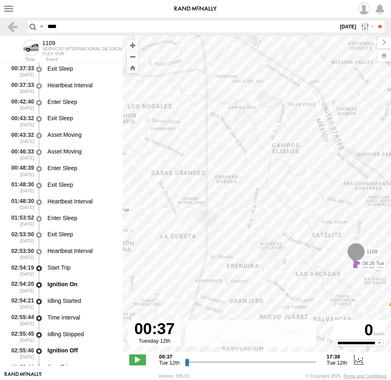
drag, startPoint x: 179, startPoint y: 102, endPoint x: 272, endPoint y: 203, distance: 136.9
click at [266, 197] on div "1109 09:54 Tue 10:02 Tue 10:02 Tue 10:18 Tue 10:18 Tue 12:35 Tue 14:33 Tue 15:2…" at bounding box center [257, 198] width 268 height 325
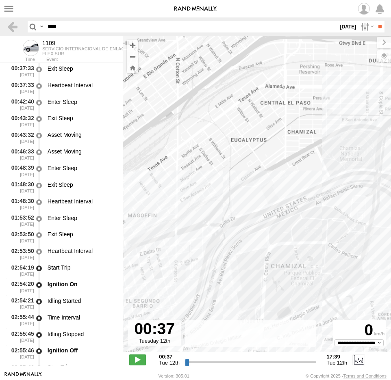
drag, startPoint x: 311, startPoint y: 203, endPoint x: 262, endPoint y: 200, distance: 49.7
click at [262, 200] on div "1109 09:54 Tue 10:02 Tue 10:02 Tue 10:18 Tue 10:18 Tue 12:35 Tue 14:33 Tue 15:2…" at bounding box center [257, 198] width 268 height 325
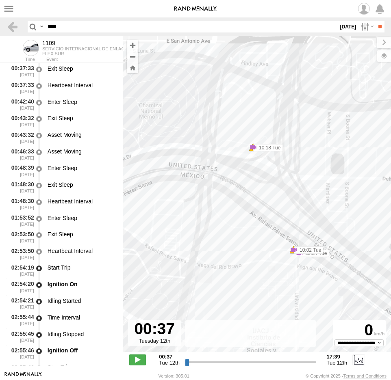
drag, startPoint x: 228, startPoint y: 290, endPoint x: 267, endPoint y: 212, distance: 86.9
click at [265, 216] on div "1109 09:54 Tue 10:02 Tue 10:02 Tue 10:18 Tue 10:18 Tue 12:35 Tue 14:33 Tue 15:2…" at bounding box center [257, 198] width 268 height 325
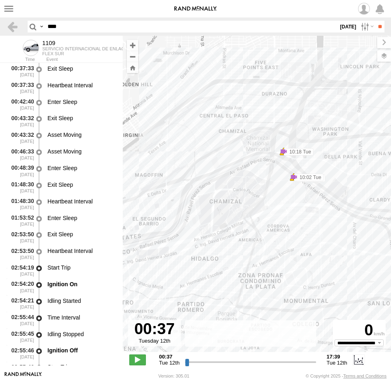
drag, startPoint x: 205, startPoint y: 207, endPoint x: 315, endPoint y: 190, distance: 110.6
click at [309, 193] on div "1109 09:54 Tue 10:02 Tue 10:02 Tue 10:18 Tue 10:18 Tue 12:35 Tue 14:33 Tue 15:2…" at bounding box center [257, 198] width 268 height 325
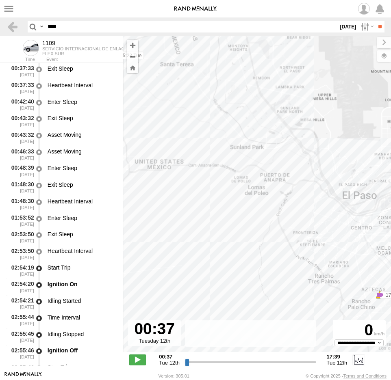
drag, startPoint x: 246, startPoint y: 194, endPoint x: 319, endPoint y: 210, distance: 74.8
click at [315, 210] on div "1109 09:54 Tue 10:02 Tue 10:02 Tue 10:18 Tue 10:18 Tue 12:35 Tue 14:33 Tue 15:2…" at bounding box center [257, 198] width 268 height 325
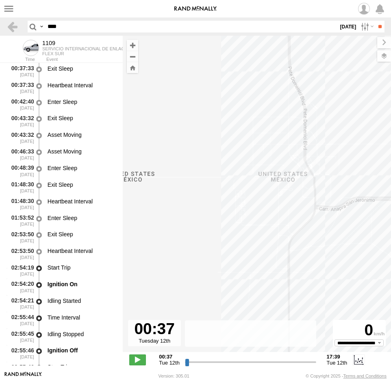
drag, startPoint x: 302, startPoint y: 222, endPoint x: 273, endPoint y: 194, distance: 40.5
click at [273, 200] on div "1109 09:54 Tue 10:02 Tue 10:02 Tue 10:18 Tue 10:18 Tue 12:35 Tue 14:33 Tue 15:2…" at bounding box center [257, 198] width 268 height 325
drag, startPoint x: 82, startPoint y: 32, endPoint x: 3, endPoint y: 27, distance: 79.0
click at [3, 28] on header "Search Query Asset ID Asset Label Registration Manufacturer Model VIN Job ID **…" at bounding box center [195, 26] width 391 height 18
type input "****"
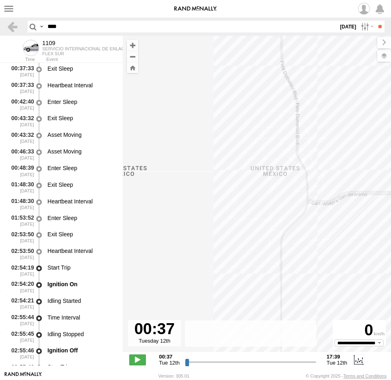
click at [375, 21] on input "**" at bounding box center [379, 27] width 9 height 12
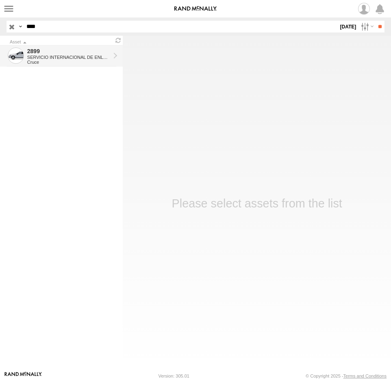
click at [79, 56] on div "SERVICIO INTERNACIONAL DE ENLACE TERRESTRE SA" at bounding box center [68, 57] width 83 height 5
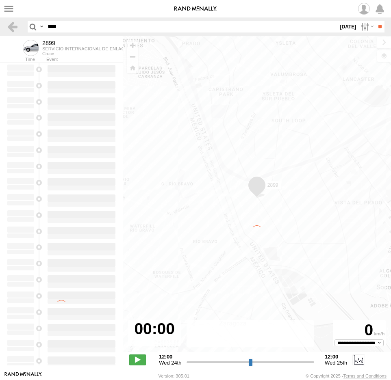
type input "**********"
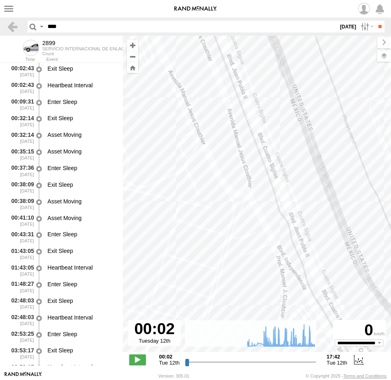
drag, startPoint x: 185, startPoint y: 143, endPoint x: 216, endPoint y: 213, distance: 76.6
click at [216, 213] on div "2899 09:13 Tue 09:30 Tue 09:56 Tue 11:21 Tue 11:53 Tue 12:18 Tue 12:22 Tue 12:2…" at bounding box center [257, 198] width 268 height 325
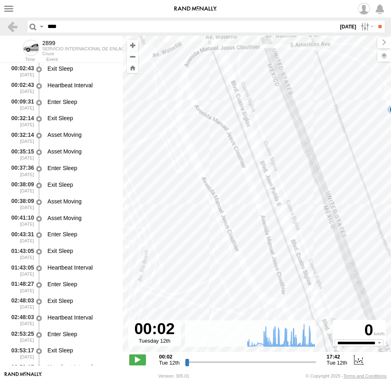
drag, startPoint x: 221, startPoint y: 208, endPoint x: 205, endPoint y: 231, distance: 28.0
click at [205, 230] on div "2899 09:13 Tue 09:30 Tue 09:56 Tue 11:21 Tue 11:53 Tue 12:18 Tue 12:22 Tue 12:2…" at bounding box center [257, 198] width 268 height 325
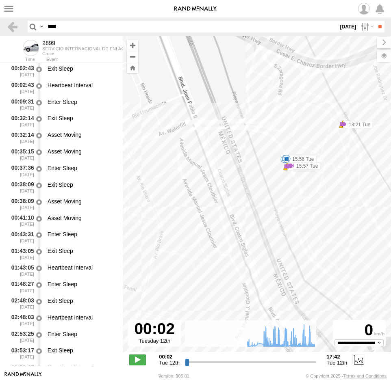
drag, startPoint x: 247, startPoint y: 233, endPoint x: 245, endPoint y: 161, distance: 72.4
click at [244, 163] on div "2899 09:13 Tue 09:30 Tue 09:56 Tue 11:21 Tue 11:53 Tue 12:18 Tue 12:22 Tue 12:2…" at bounding box center [257, 198] width 268 height 325
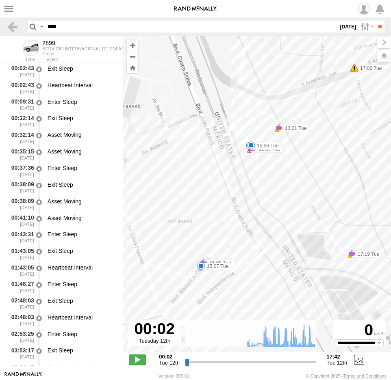
drag, startPoint x: 273, startPoint y: 238, endPoint x: 269, endPoint y: 255, distance: 17.6
click at [270, 254] on div "2899 09:13 Tue 09:30 Tue 09:56 Tue 11:21 Tue 11:53 Tue 12:18 Tue 12:22 Tue 12:2…" at bounding box center [257, 198] width 268 height 325
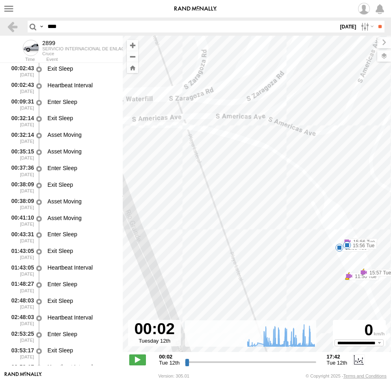
drag, startPoint x: 181, startPoint y: 178, endPoint x: 298, endPoint y: 155, distance: 119.8
click at [283, 156] on div "2899 09:13 Tue 09:30 Tue 09:56 Tue 11:21 Tue 11:53 Tue 12:18 Tue 12:22 Tue 12:2…" at bounding box center [257, 198] width 268 height 325
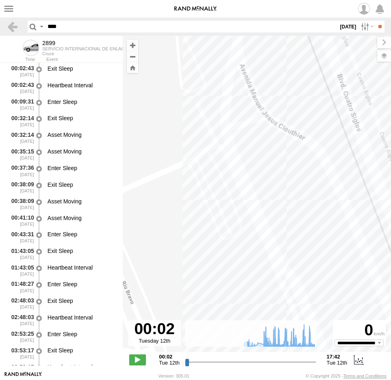
drag, startPoint x: 188, startPoint y: 235, endPoint x: 201, endPoint y: 170, distance: 67.2
click at [201, 170] on div "2899 09:13 Tue 09:30 Tue 09:56 Tue 11:21 Tue 11:53 Tue 12:18 Tue 12:22 Tue 12:2…" at bounding box center [257, 198] width 268 height 325
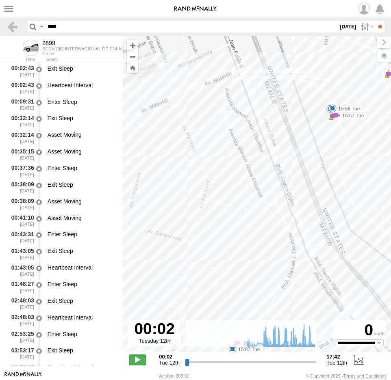
drag, startPoint x: 267, startPoint y: 237, endPoint x: 270, endPoint y: 189, distance: 47.6
click at [268, 195] on div "2899 09:13 Tue 09:30 Tue 09:56 Tue 11:21 Tue 11:53 Tue 12:18 Tue 12:22 Tue 12:2…" at bounding box center [257, 198] width 268 height 325
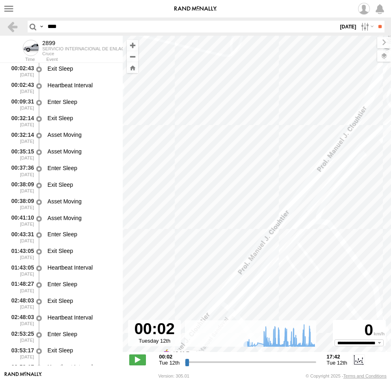
drag, startPoint x: 270, startPoint y: 265, endPoint x: 296, endPoint y: 241, distance: 35.4
click at [296, 241] on div "2899 09:13 Tue 09:30 Tue 09:56 Tue 11:21 Tue 11:53 Tue 12:18 Tue 12:22 Tue 12:2…" at bounding box center [257, 198] width 268 height 325
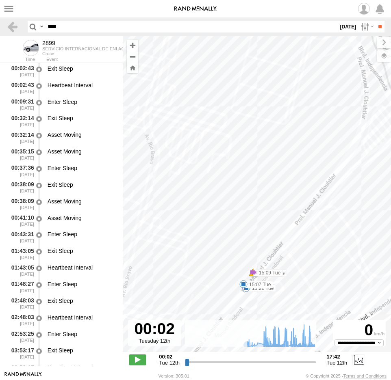
drag, startPoint x: 281, startPoint y: 198, endPoint x: 276, endPoint y: 242, distance: 44.2
click at [276, 242] on div "2899 09:13 Tue 09:30 Tue 09:56 Tue 11:21 Tue 11:53 Tue 12:18 Tue 12:22 Tue 12:2…" at bounding box center [257, 198] width 268 height 325
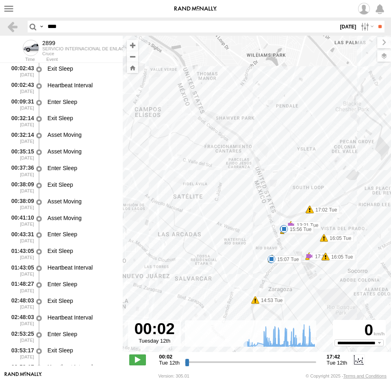
click at [0, 0] on span at bounding box center [0, 0] width 0 height 0
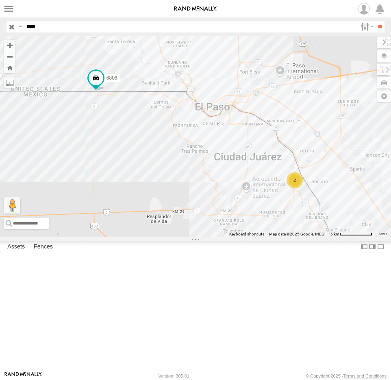
drag, startPoint x: 57, startPoint y: 25, endPoint x: 15, endPoint y: 24, distance: 42.7
click at [15, 24] on div "Search Query Asset ID Asset Label Registration Manufacturer Model VIN Job ID Dr…" at bounding box center [191, 27] width 369 height 12
click at [375, 21] on input "**" at bounding box center [379, 27] width 9 height 12
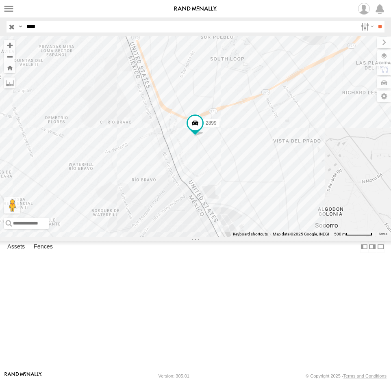
drag, startPoint x: 57, startPoint y: 26, endPoint x: 32, endPoint y: 22, distance: 24.9
click at [33, 23] on input "****" at bounding box center [190, 27] width 334 height 12
type input "*"
click at [375, 21] on input "**" at bounding box center [379, 27] width 9 height 12
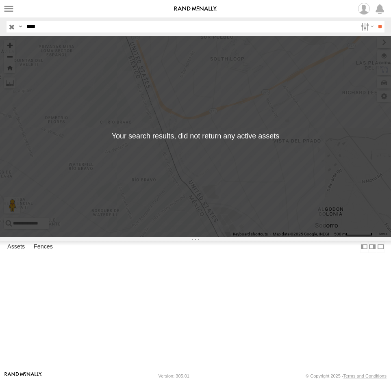
drag, startPoint x: 44, startPoint y: 28, endPoint x: 19, endPoint y: 28, distance: 25.6
click at [19, 28] on div "Search Query Asset ID Asset Label Registration Manufacturer Model VIN Job ID Dr…" at bounding box center [191, 27] width 369 height 12
type input "****"
